Goal: Task Accomplishment & Management: Use online tool/utility

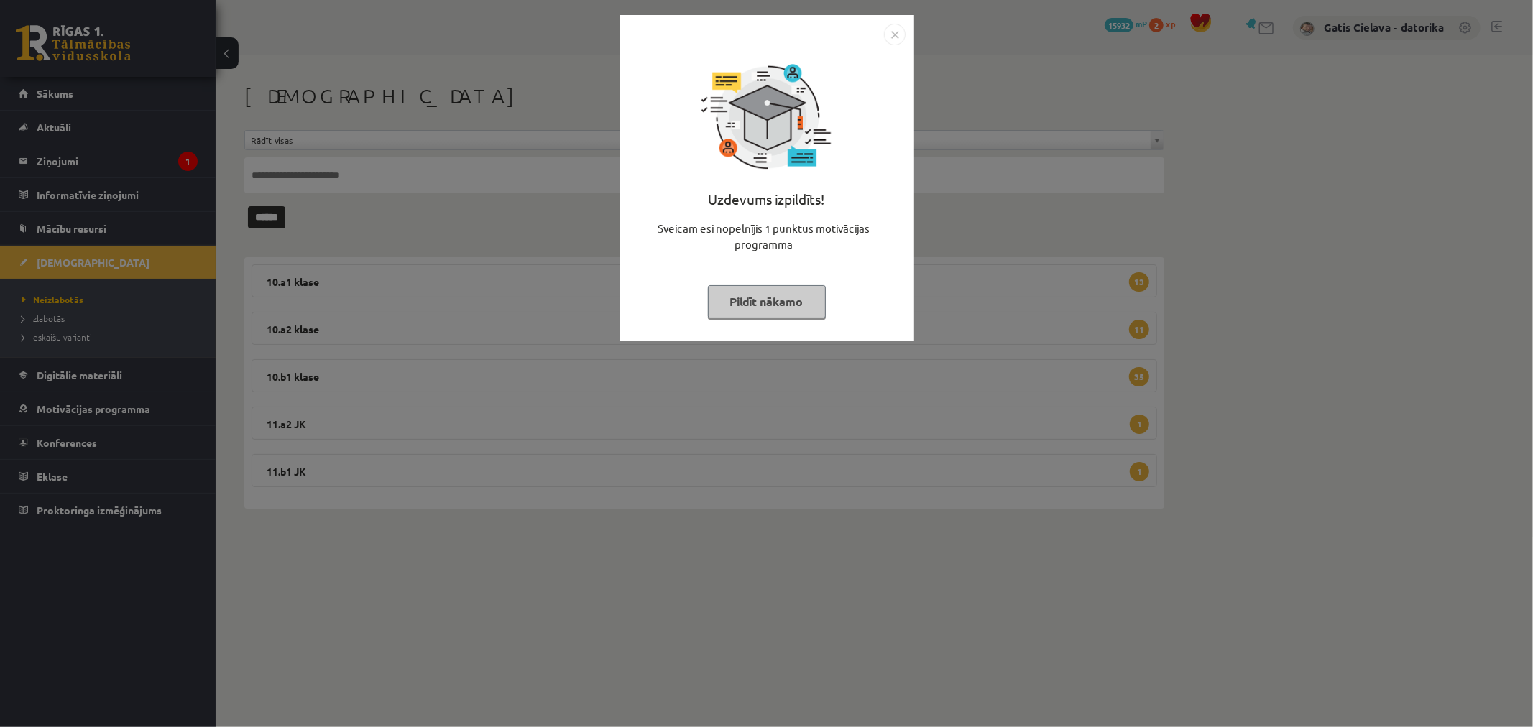
click at [785, 316] on button "Pildīt nākamo" at bounding box center [767, 301] width 118 height 33
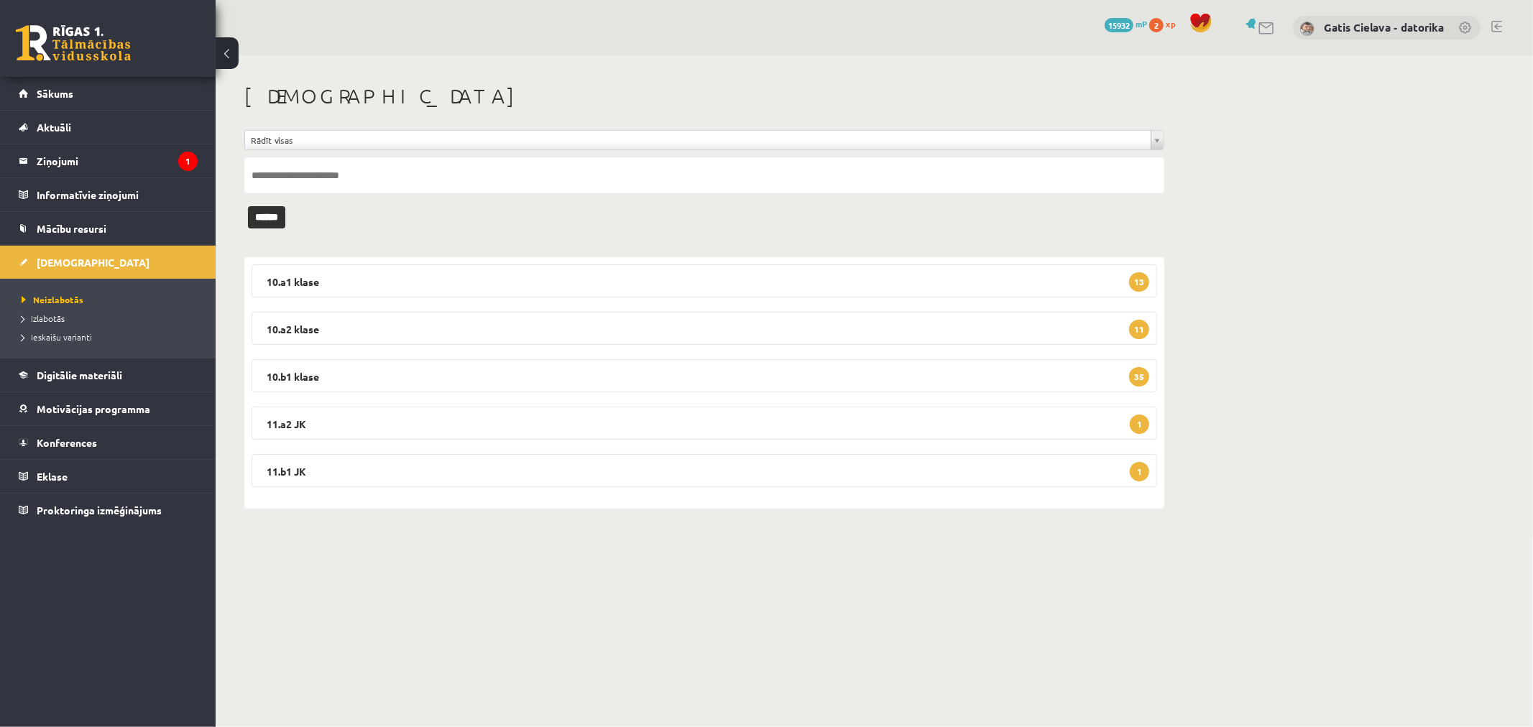
click at [1493, 22] on link at bounding box center [1496, 26] width 11 height 11
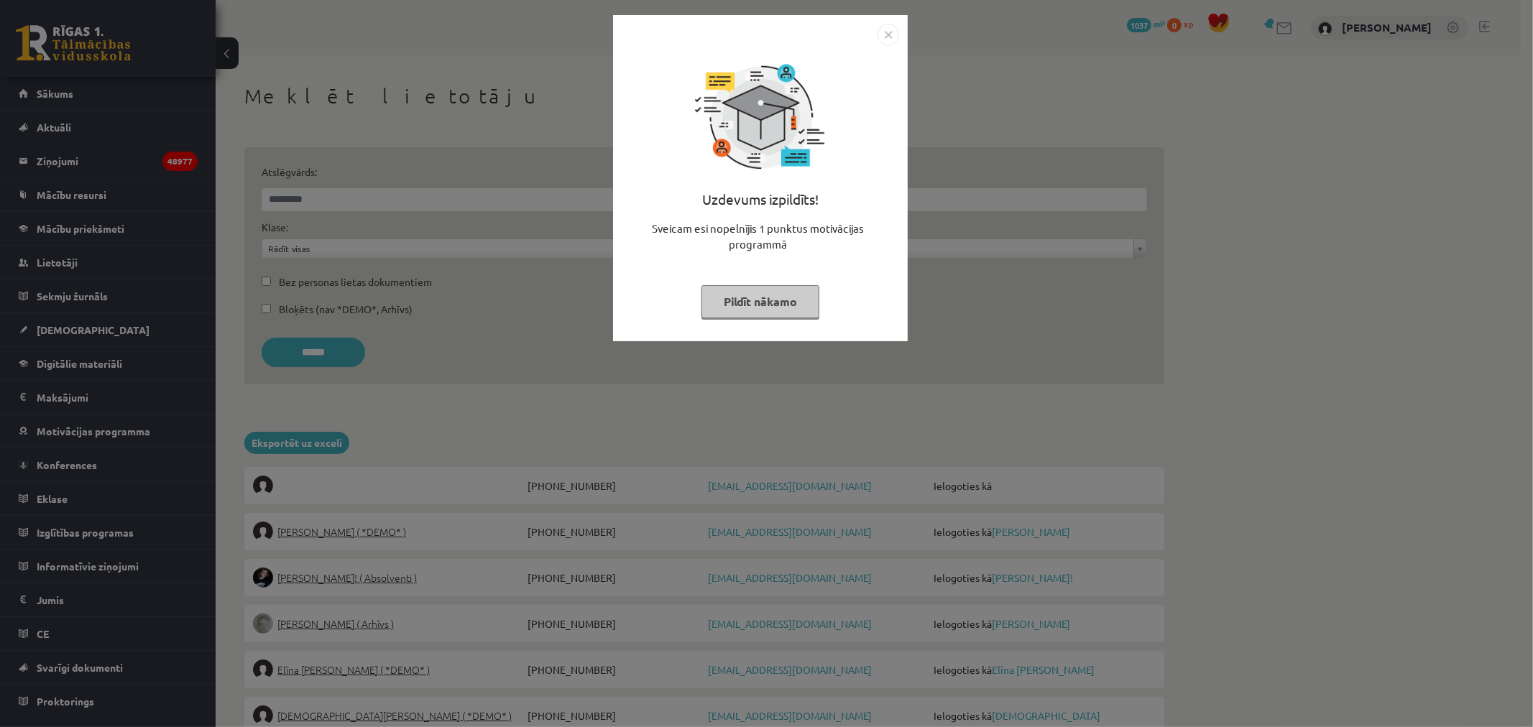
drag, startPoint x: 785, startPoint y: 309, endPoint x: 716, endPoint y: 291, distance: 71.3
click at [785, 310] on button "Pildīt nākamo" at bounding box center [760, 301] width 118 height 33
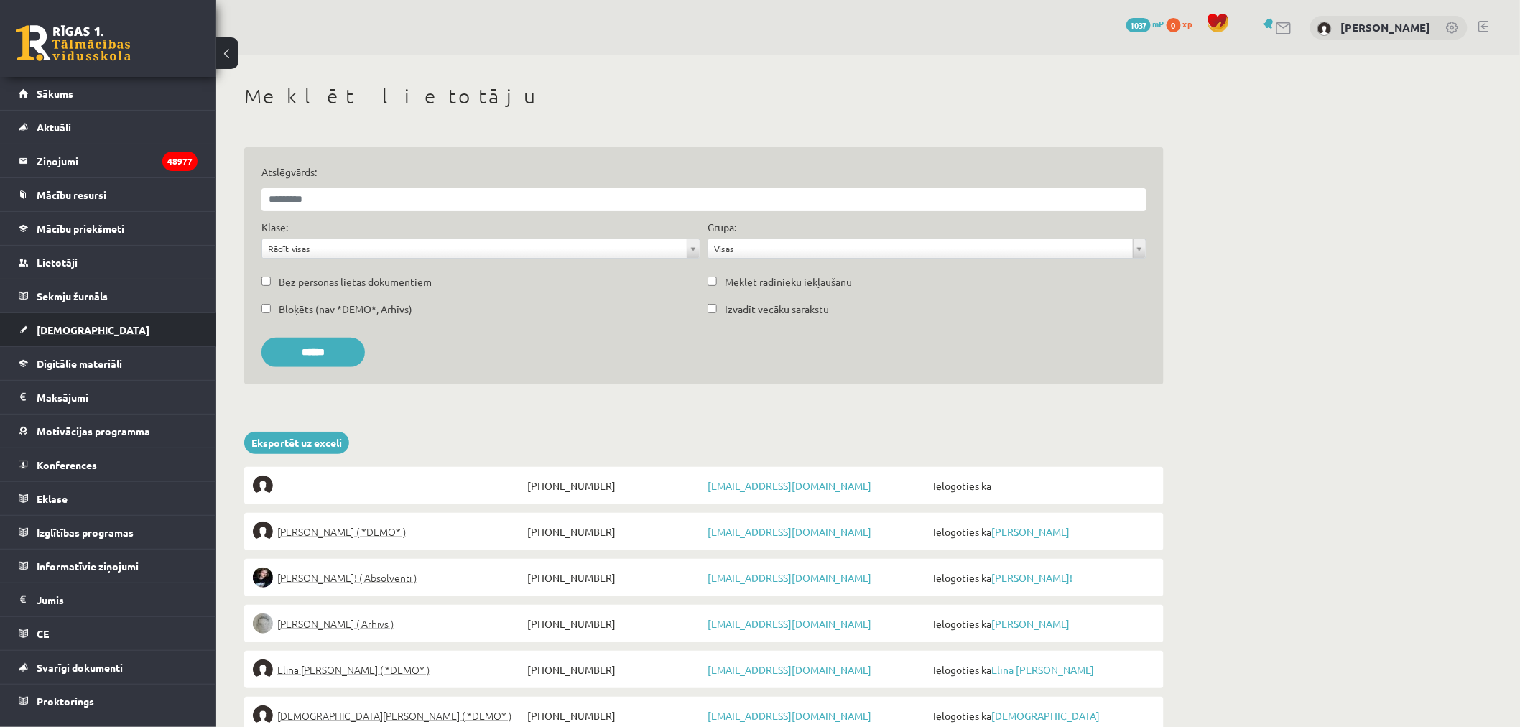
click at [61, 323] on link "[DEMOGRAPHIC_DATA]" at bounding box center [108, 329] width 179 height 33
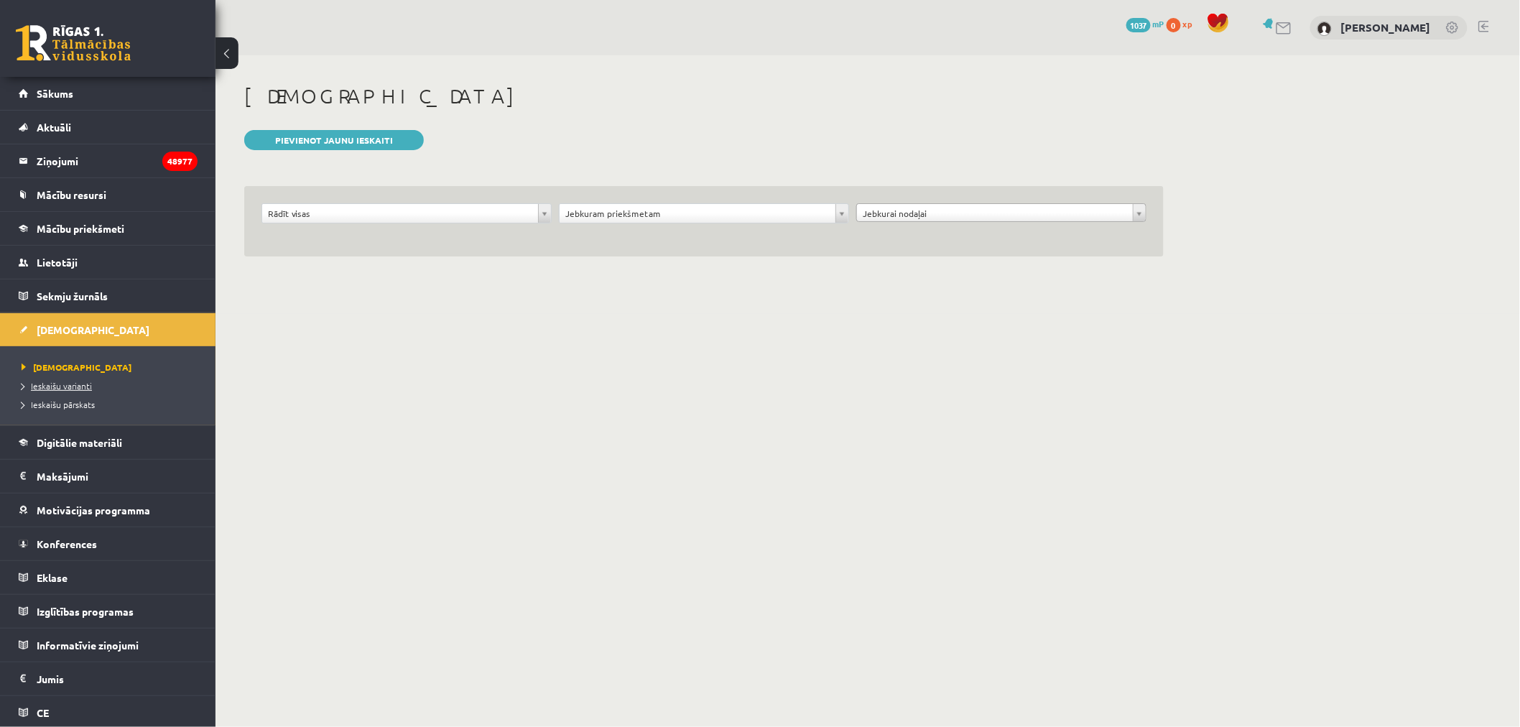
click at [62, 390] on span "Ieskaišu varianti" at bounding box center [57, 385] width 70 height 11
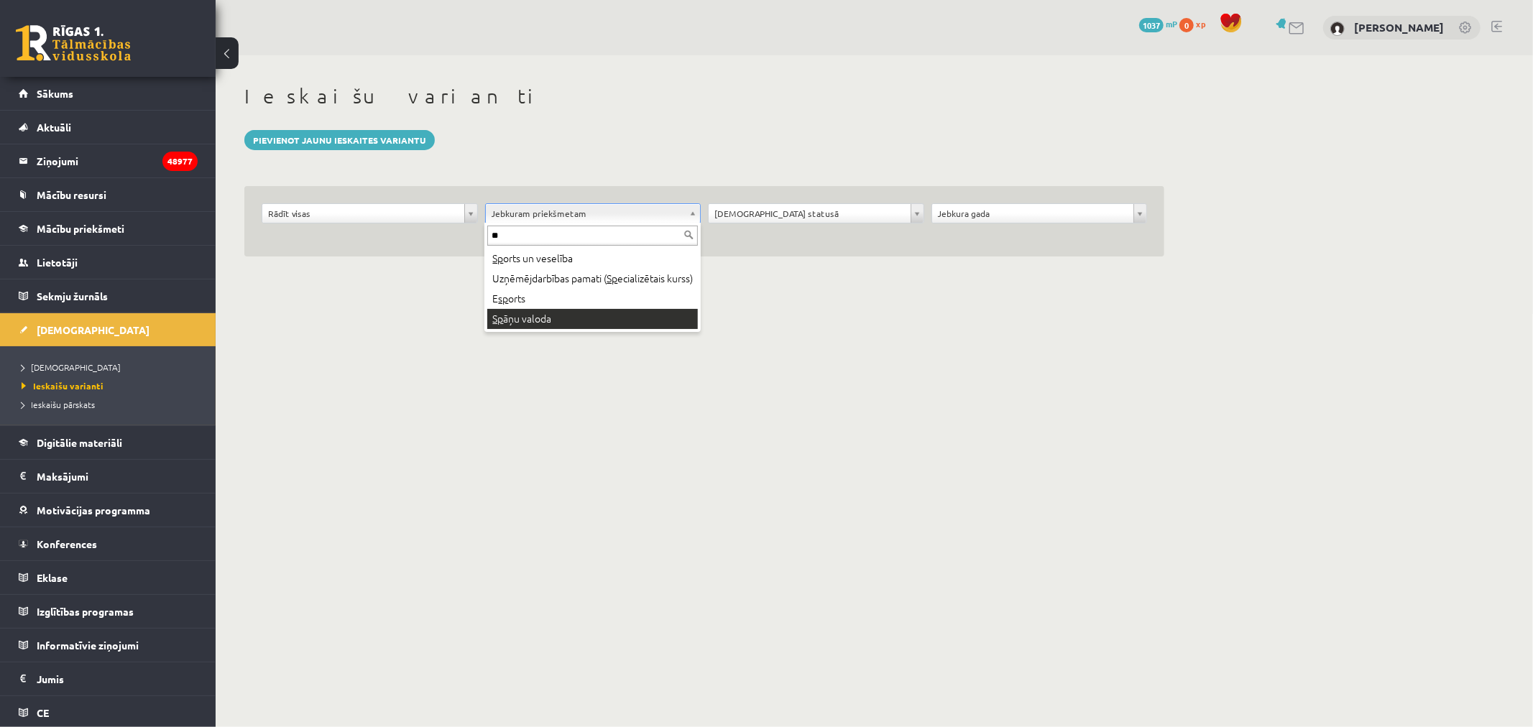
type input "**"
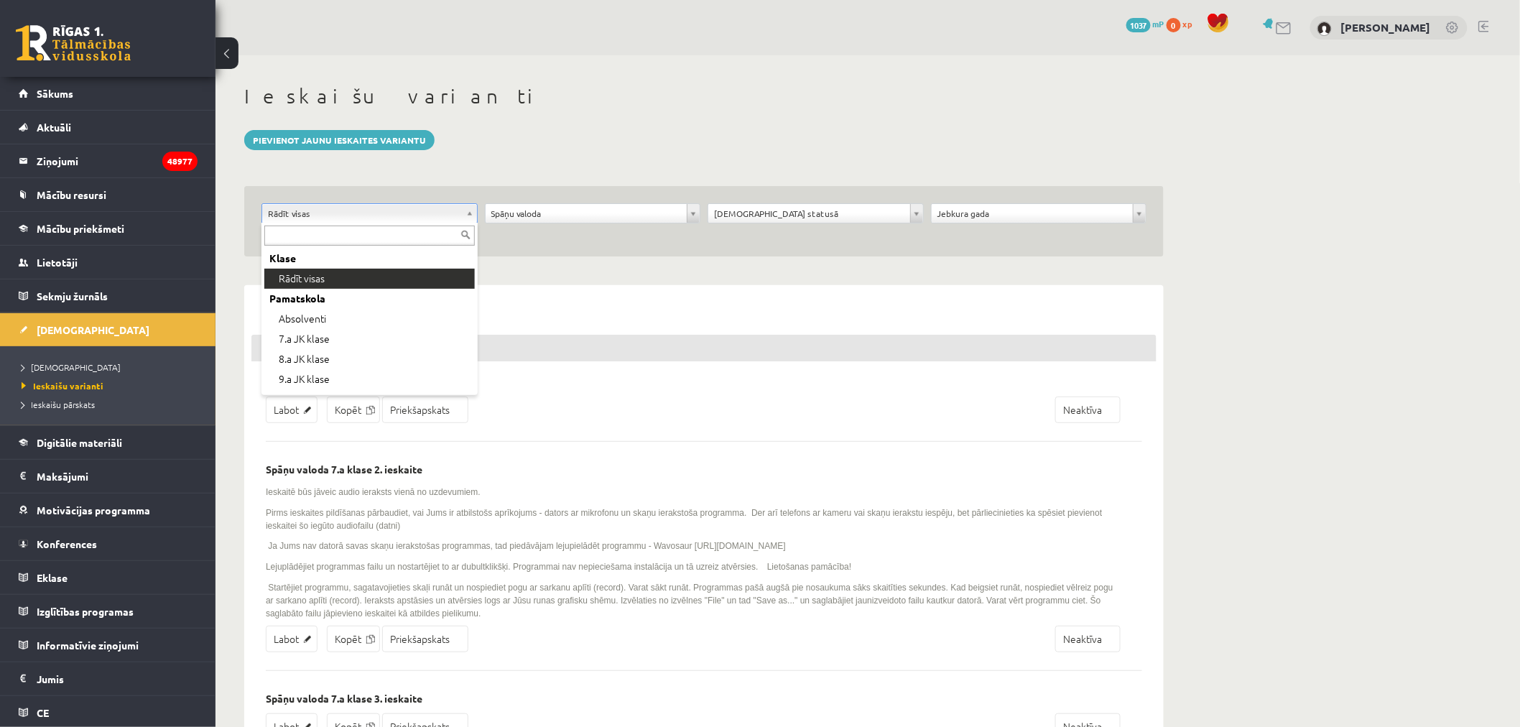
drag, startPoint x: 398, startPoint y: 210, endPoint x: 387, endPoint y: 231, distance: 24.4
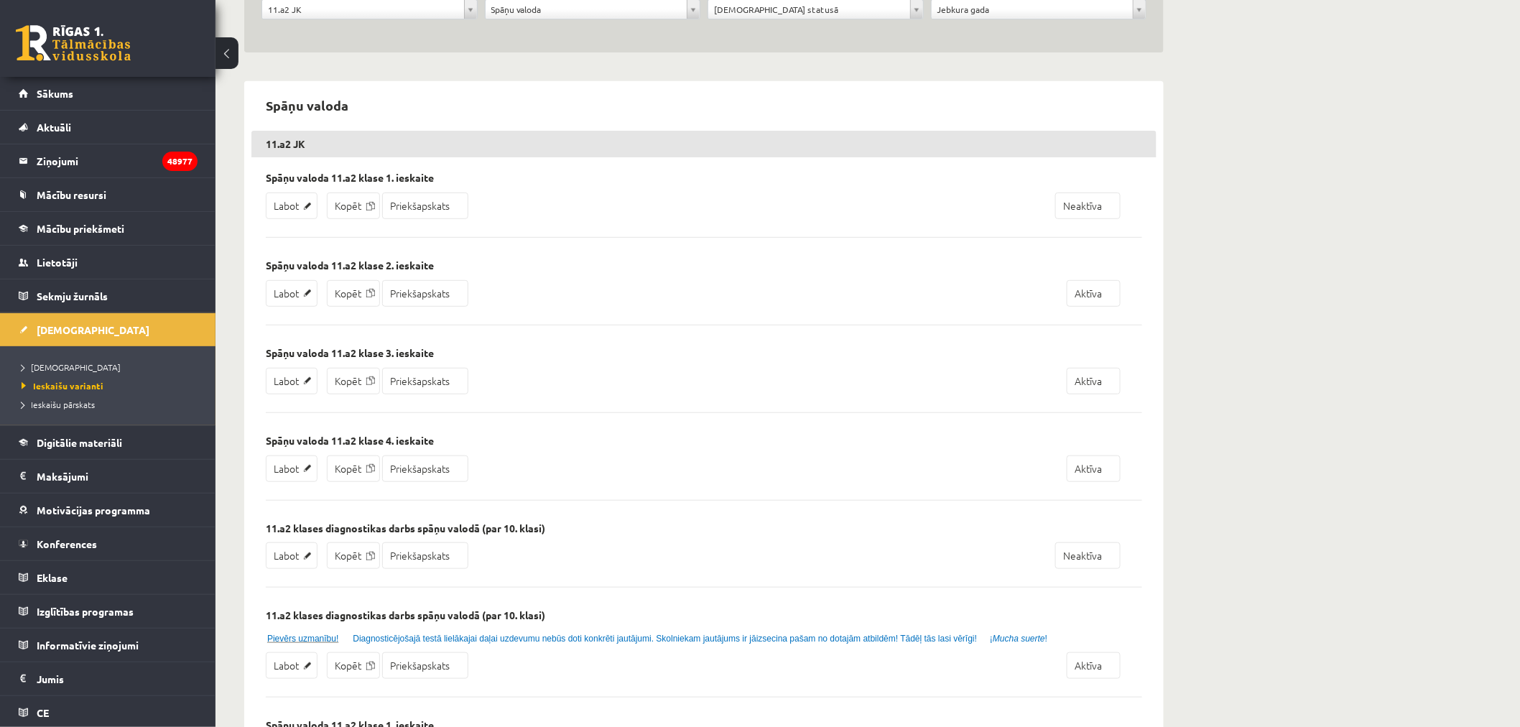
scroll to position [80, 0]
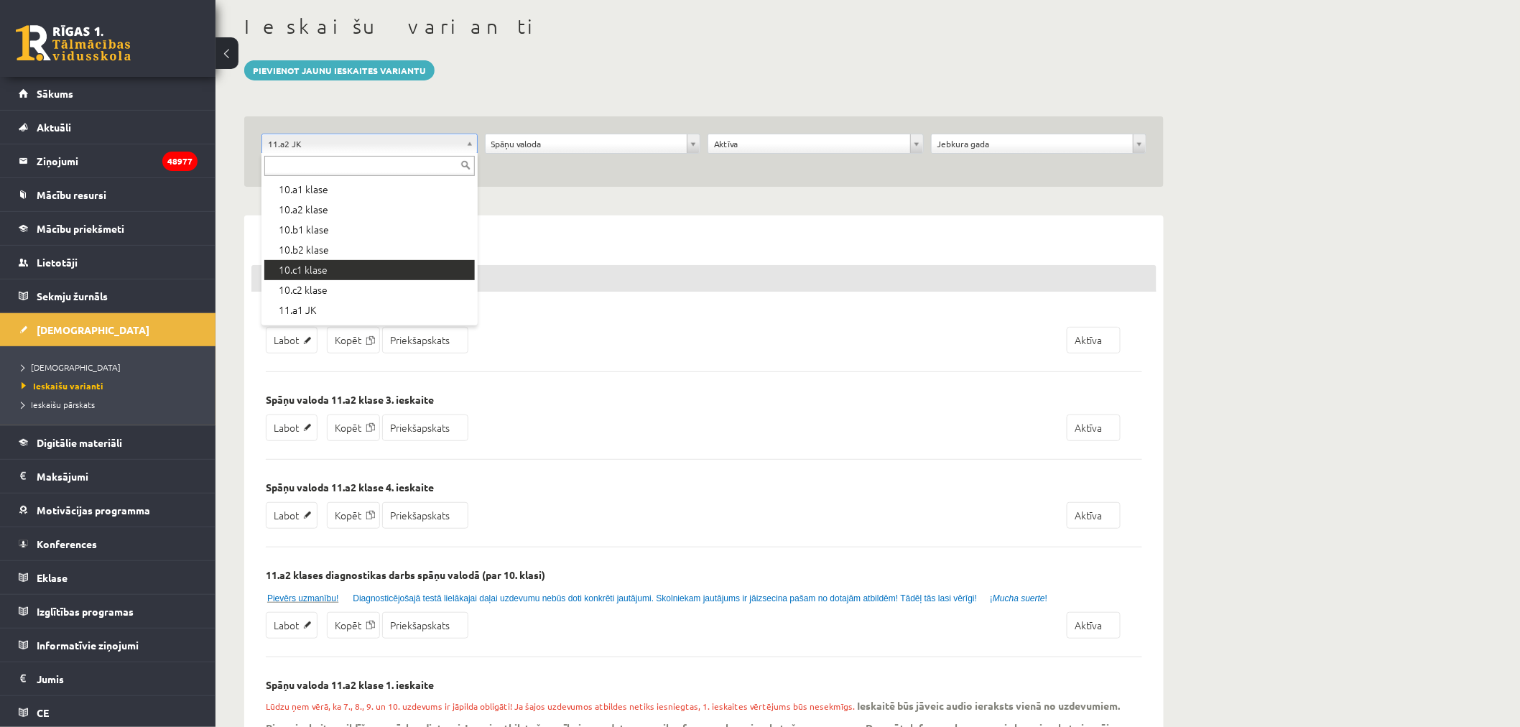
scroll to position [300, 0]
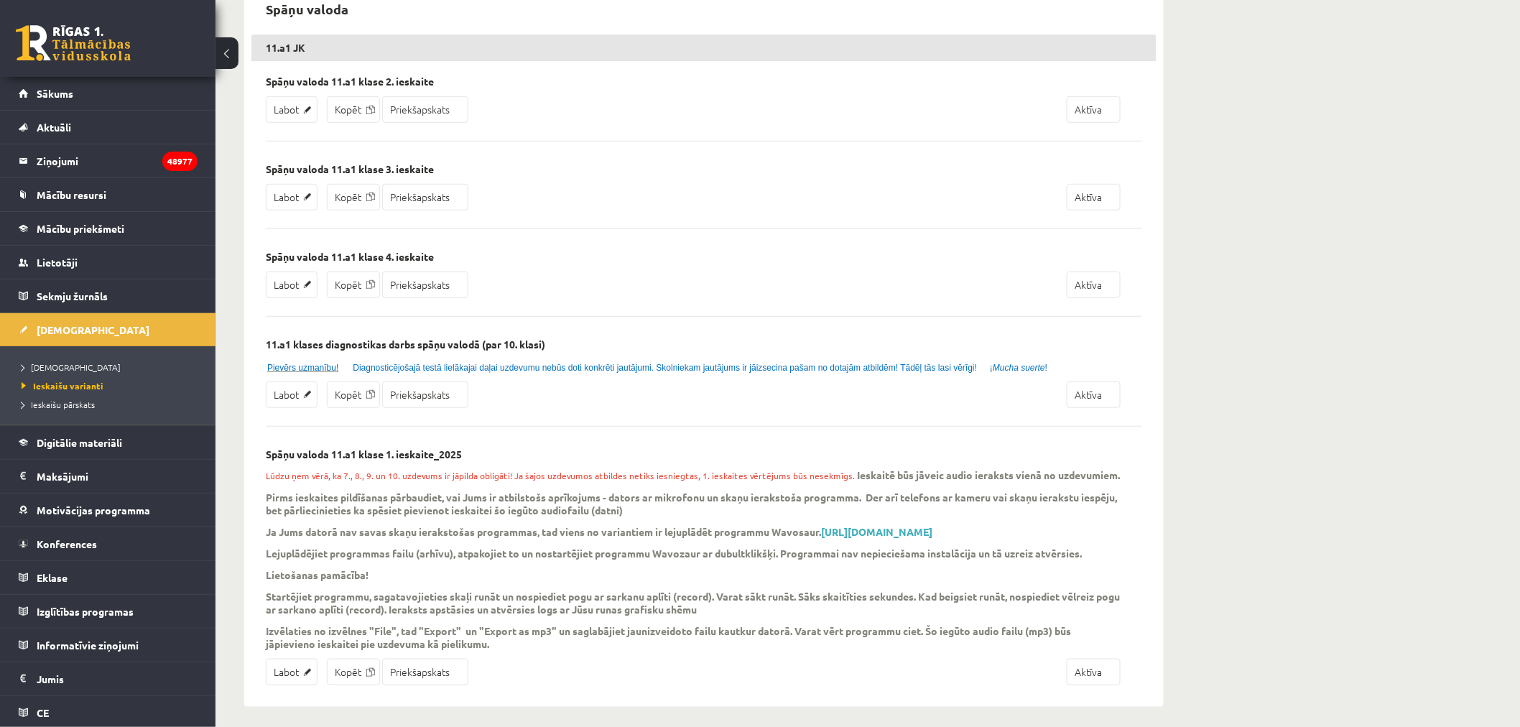
scroll to position [310, 0]
